Goal: Task Accomplishment & Management: Use online tool/utility

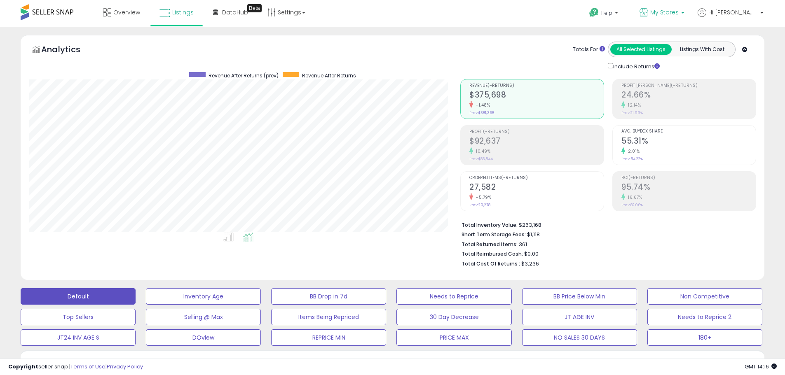
click at [648, 12] on icon at bounding box center [644, 12] width 9 height 9
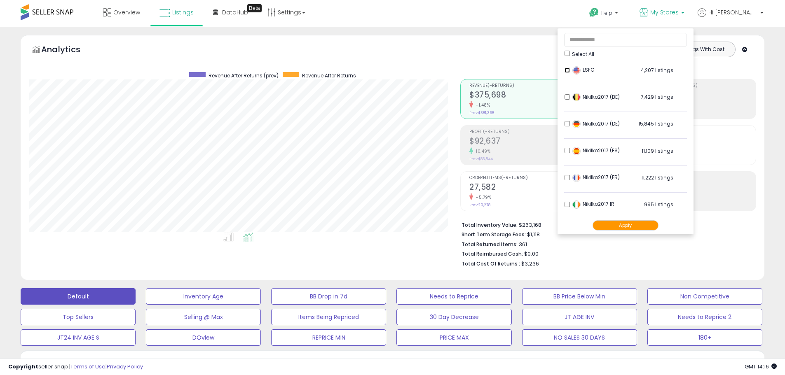
scroll to position [163, 0]
click at [640, 229] on button "Apply" at bounding box center [626, 225] width 66 height 10
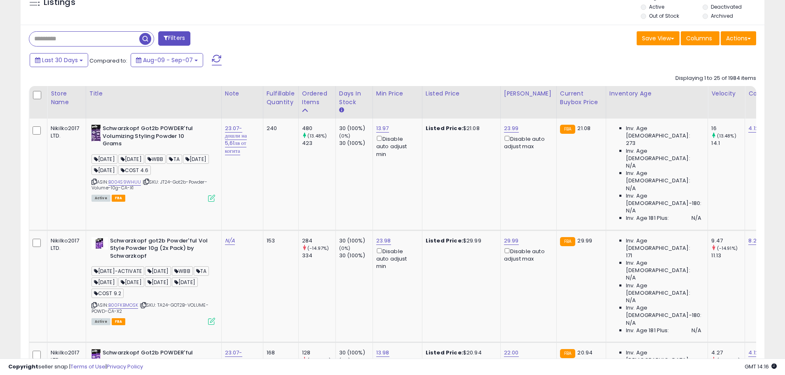
scroll to position [330, 0]
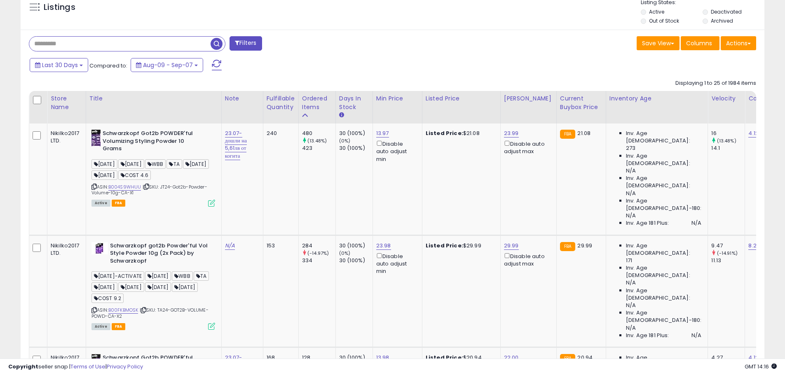
paste input "**********"
type input "**********"
click at [211, 42] on span "button" at bounding box center [217, 44] width 12 height 12
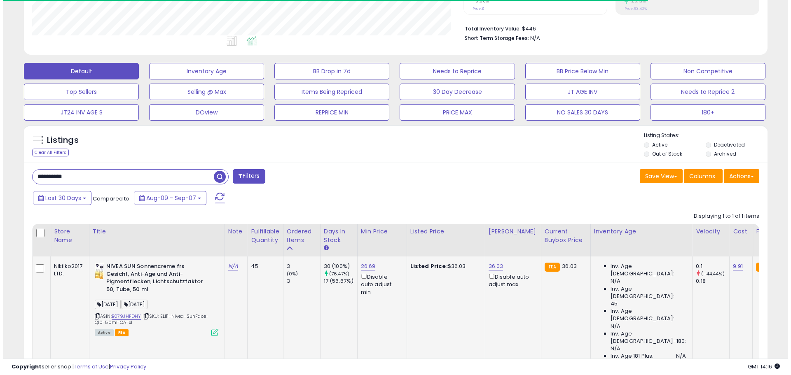
scroll to position [232, 0]
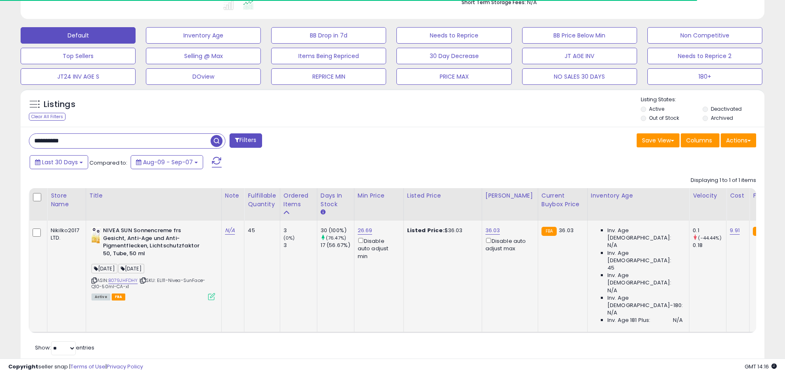
click at [213, 296] on icon at bounding box center [211, 296] width 7 height 7
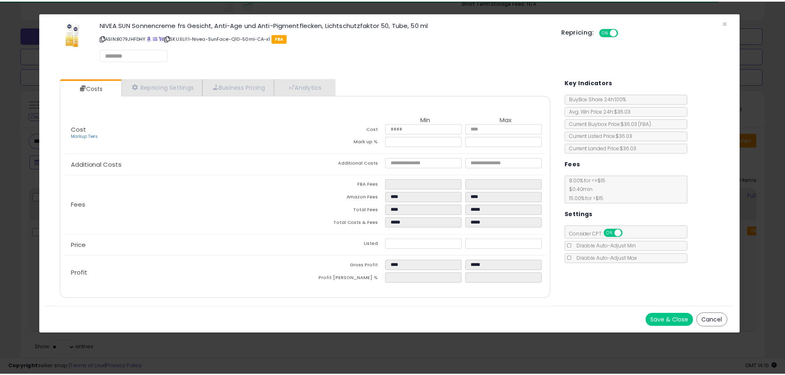
scroll to position [169, 435]
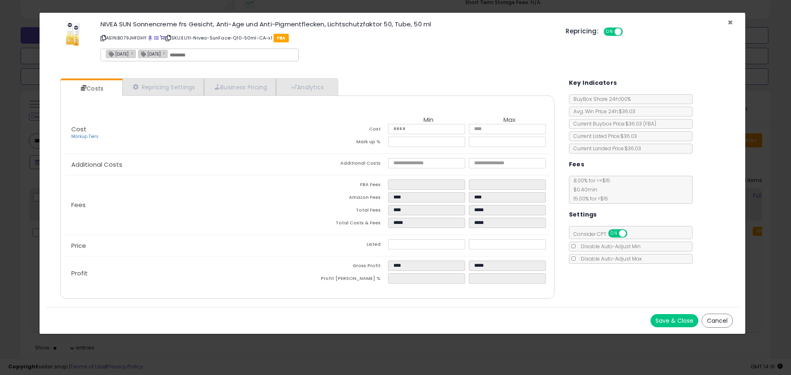
click at [732, 19] on span "×" at bounding box center [730, 22] width 5 height 12
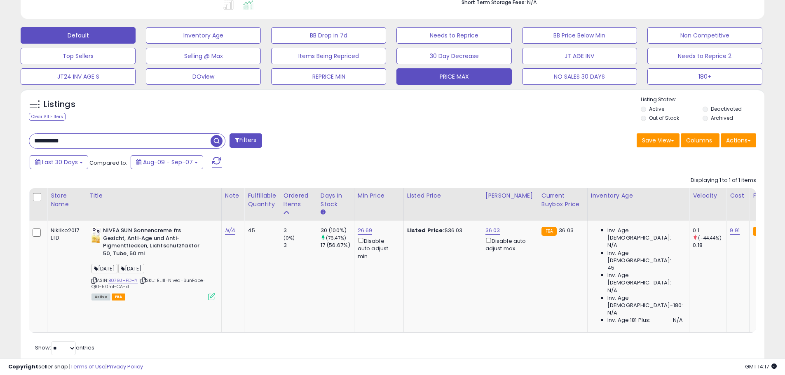
scroll to position [0, 0]
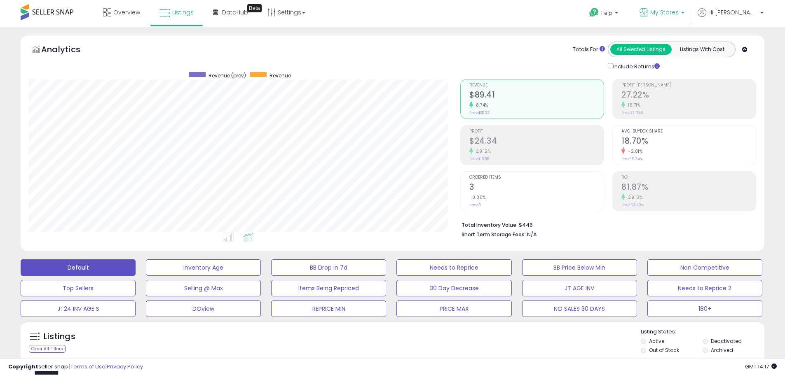
click at [691, 6] on link "My Stores" at bounding box center [661, 13] width 57 height 27
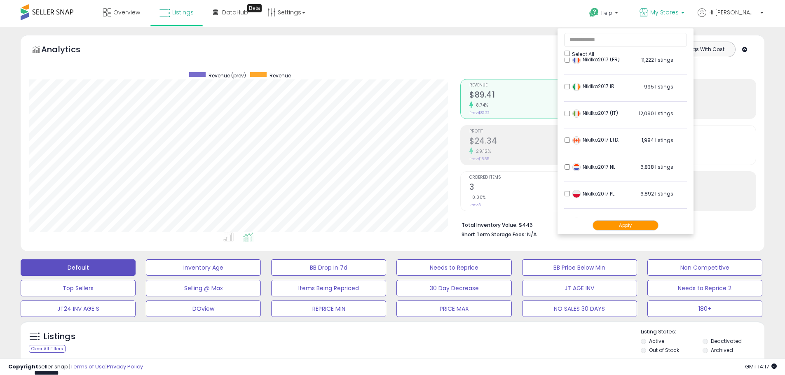
scroll to position [163, 0]
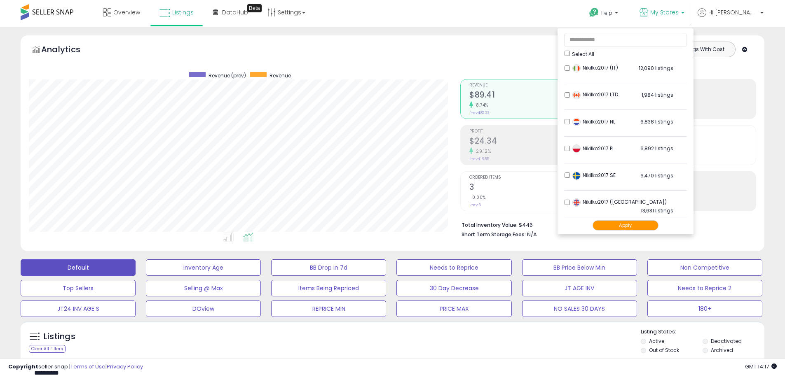
click at [659, 225] on button "Apply" at bounding box center [626, 225] width 66 height 10
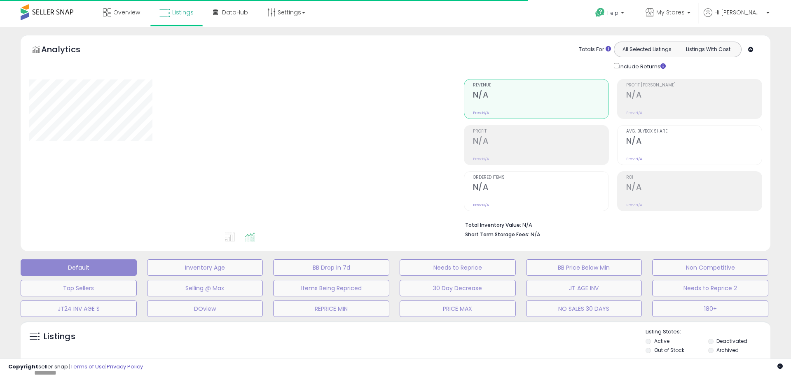
type input "**********"
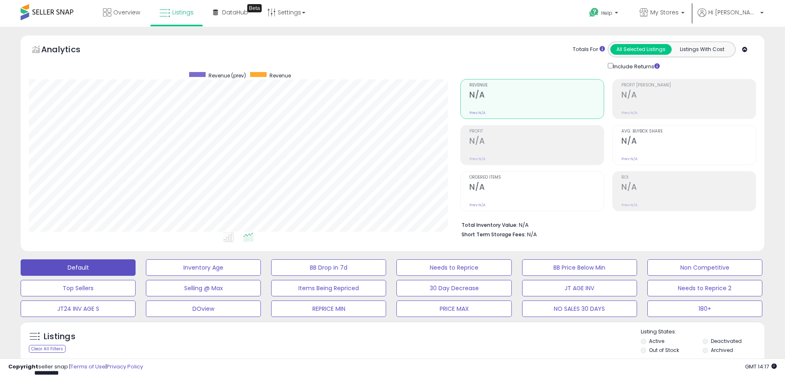
scroll to position [169, 432]
